Goal: Information Seeking & Learning: Learn about a topic

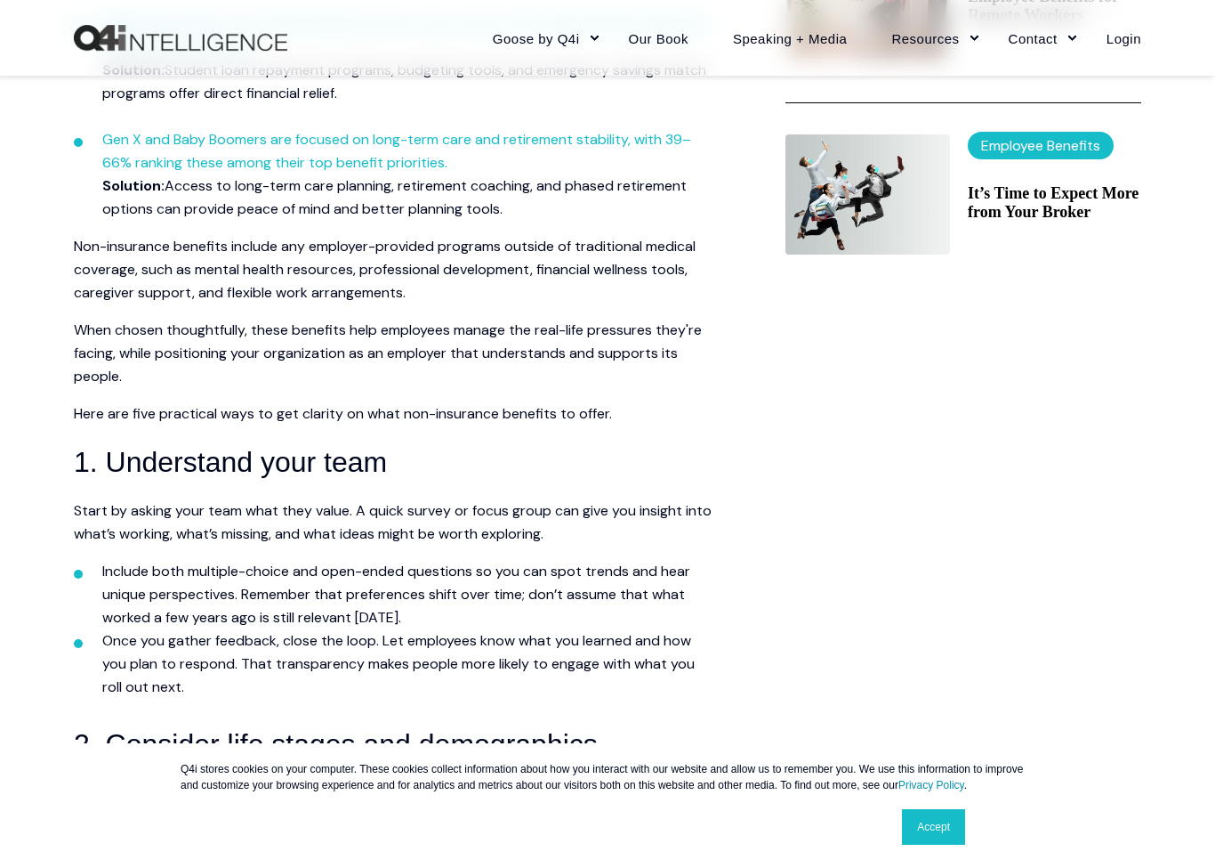
scroll to position [940, 0]
click at [580, 197] on link "MORE™ Sales Training" at bounding box center [568, 201] width 177 height 40
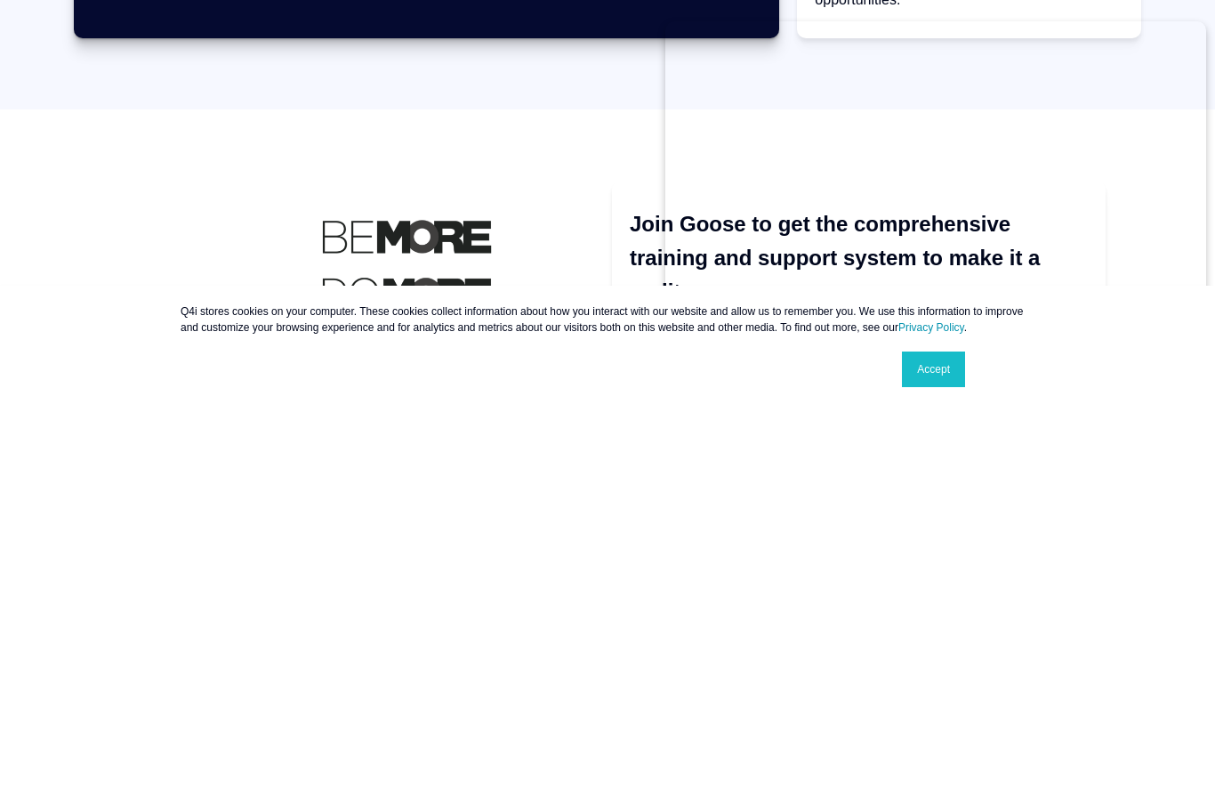
scroll to position [2427, 0]
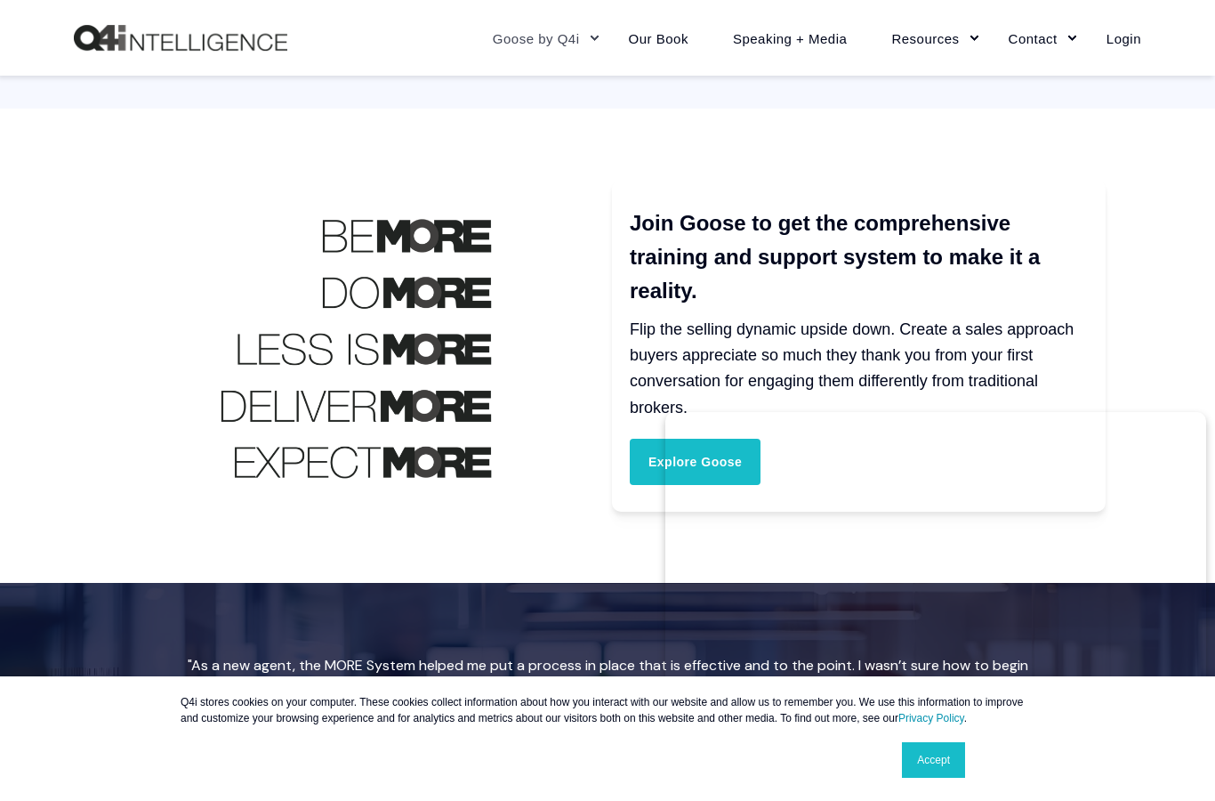
click at [942, 778] on link "Accept" at bounding box center [933, 760] width 63 height 36
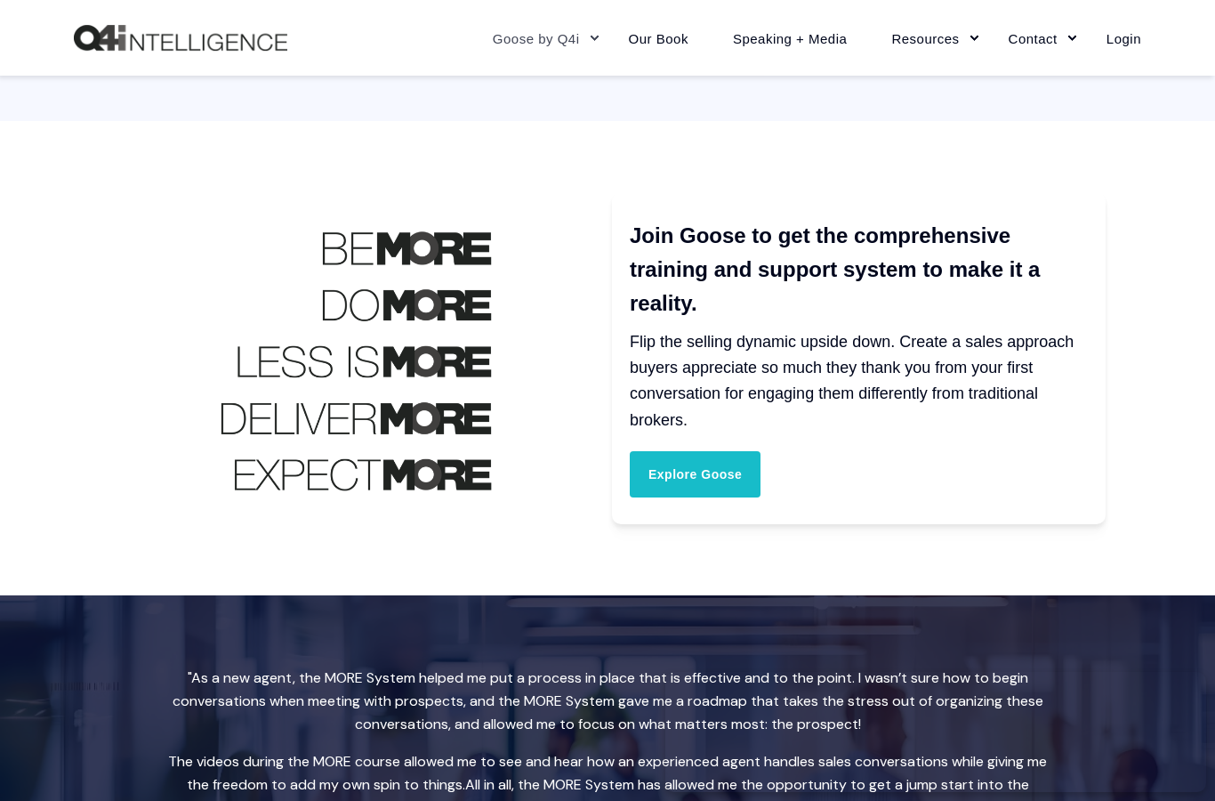
scroll to position [2413, 0]
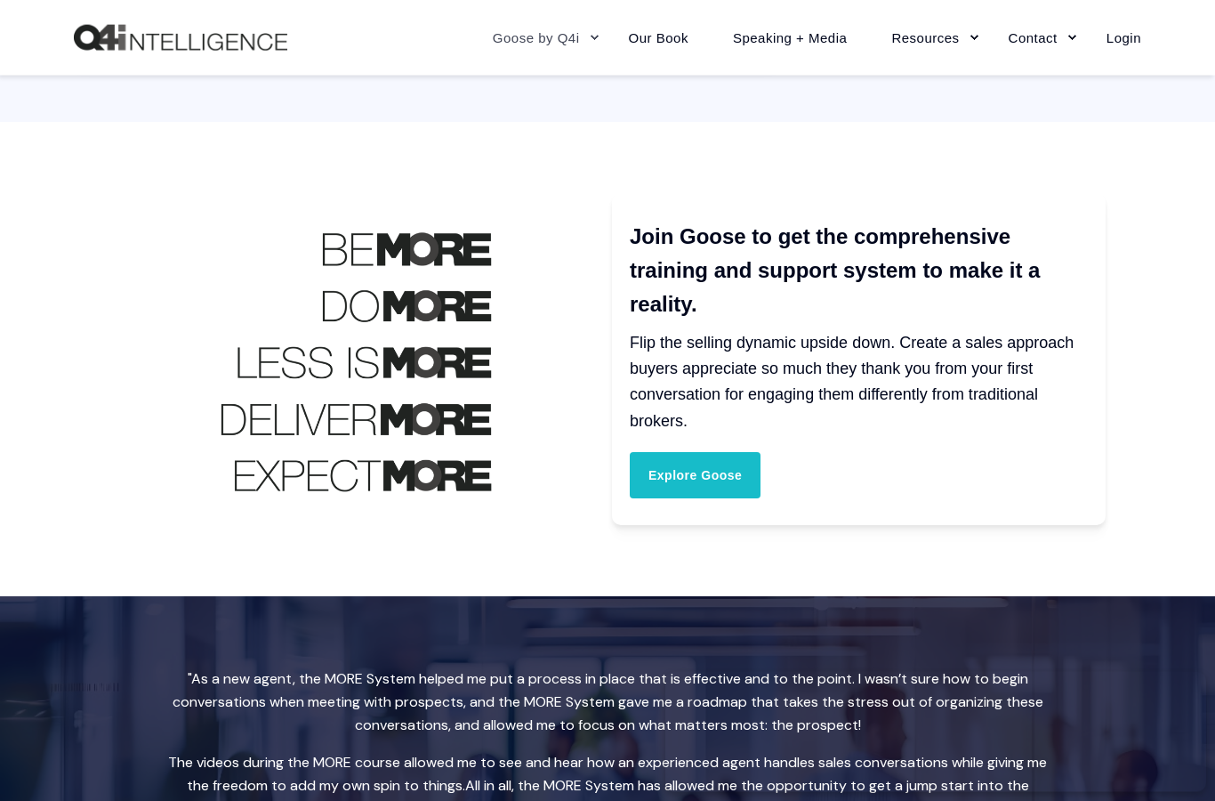
click at [537, 43] on link "Goose by Q4i" at bounding box center [539, 37] width 136 height 77
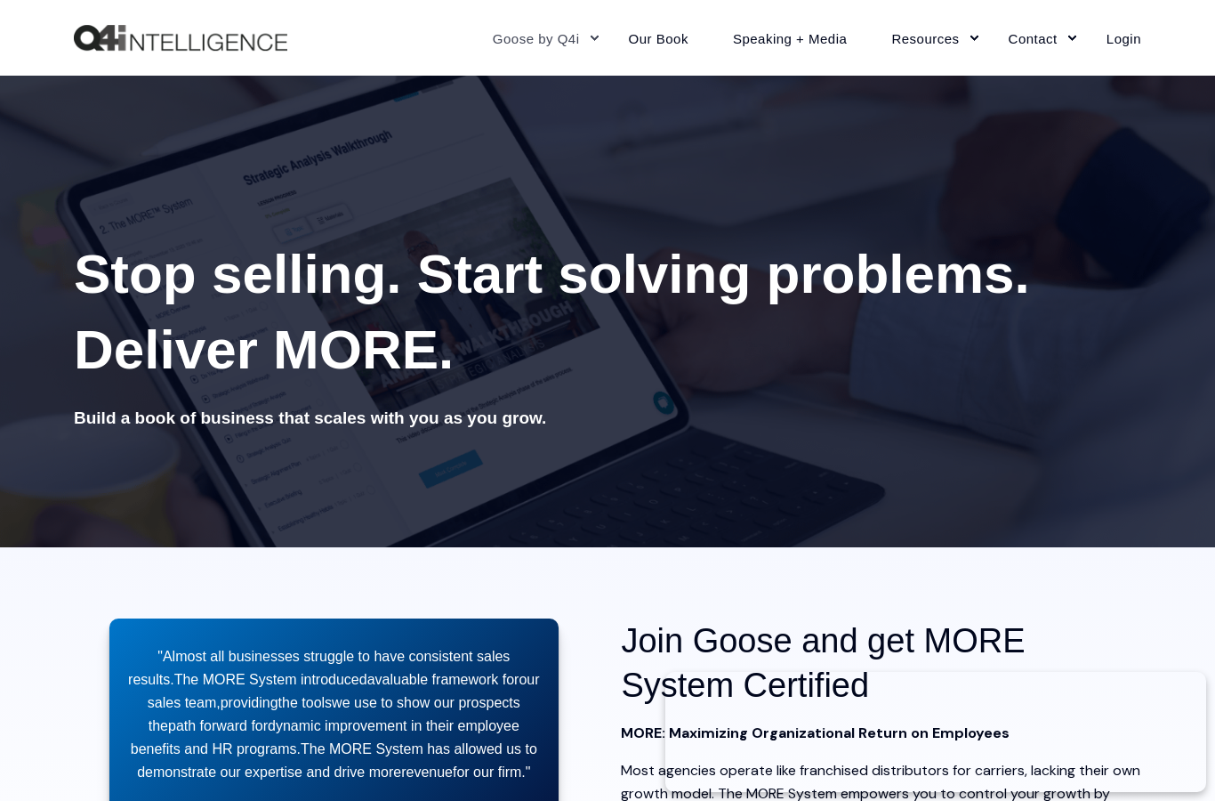
scroll to position [2414, 0]
